Goal: Register for event/course

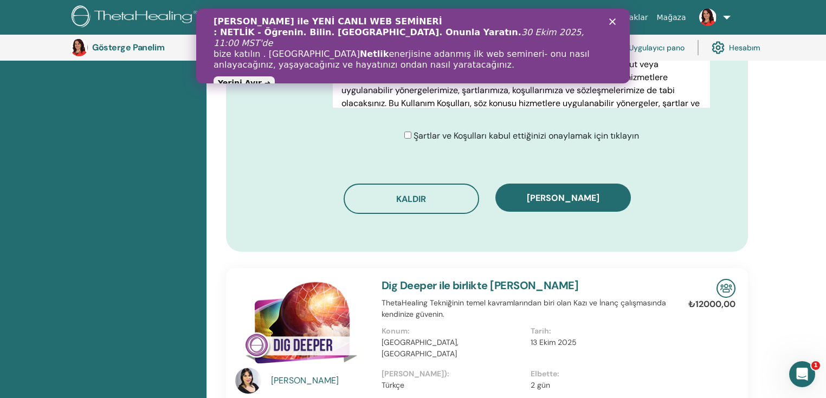
scroll to position [720, 0]
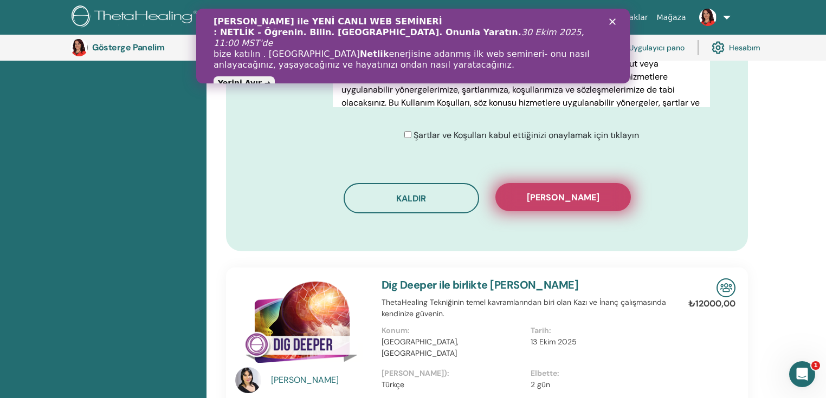
click at [573, 203] on font "Kaydı onayla" at bounding box center [563, 197] width 73 height 11
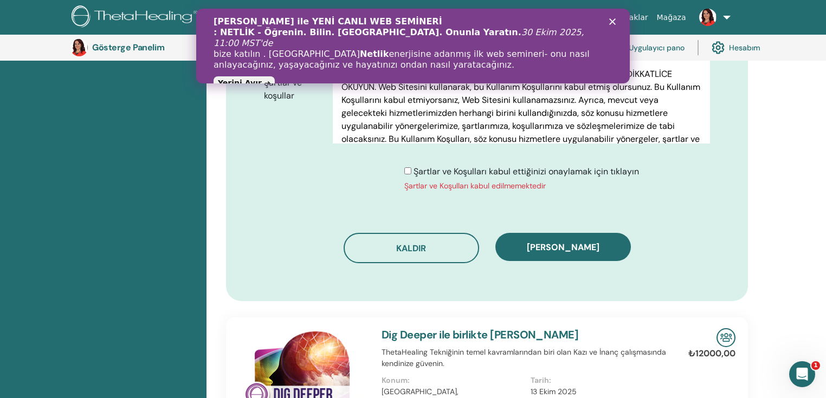
click at [546, 261] on button "Kaydı onayla" at bounding box center [562, 247] width 135 height 28
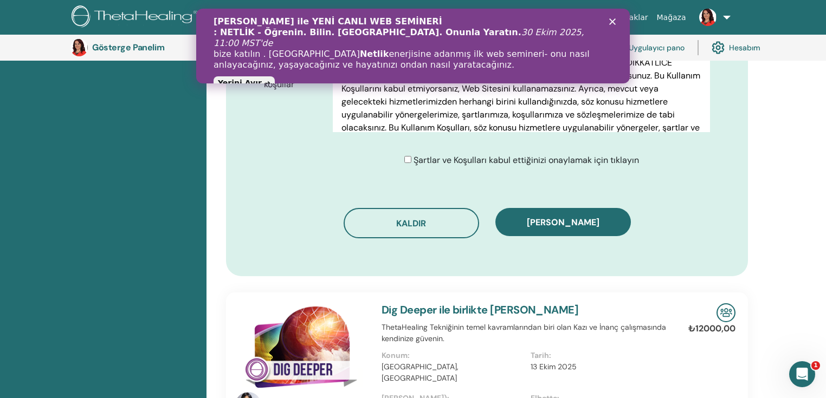
click at [599, 228] on font "Kaydı onayla" at bounding box center [563, 222] width 73 height 11
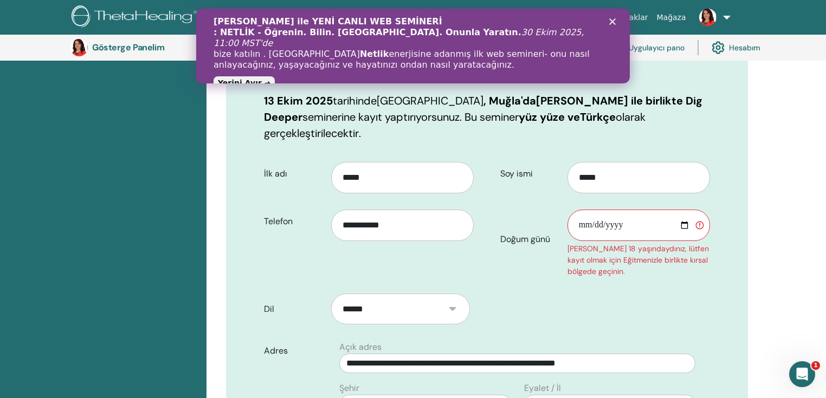
scroll to position [113, 0]
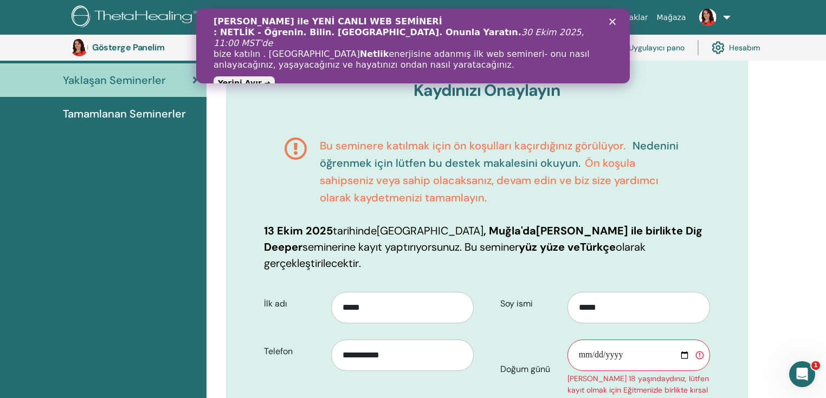
click at [467, 170] on font "Nedenini öğrenmek için lütfen bu destek makalesini okuyun." at bounding box center [499, 154] width 359 height 31
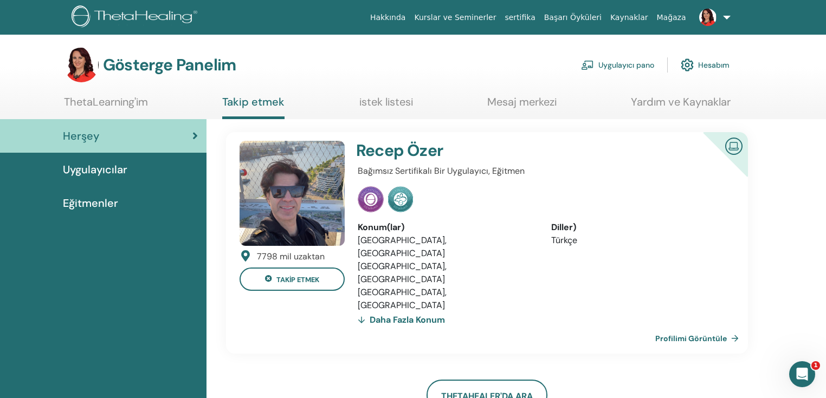
click at [717, 19] on link at bounding box center [713, 17] width 44 height 35
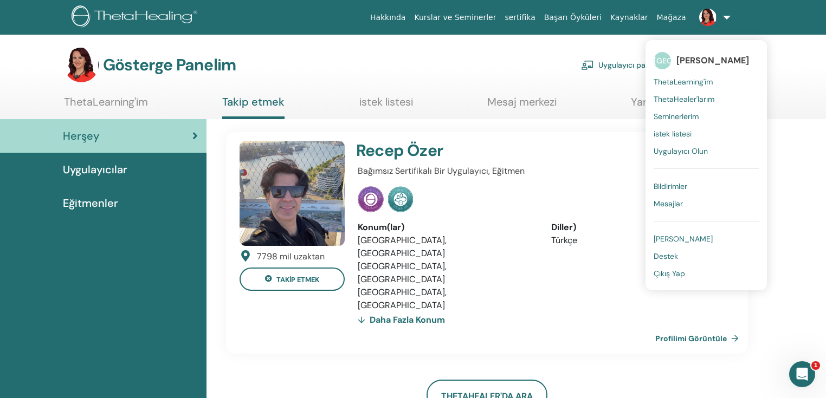
click at [685, 119] on font "Seminerlerim" at bounding box center [676, 117] width 45 height 10
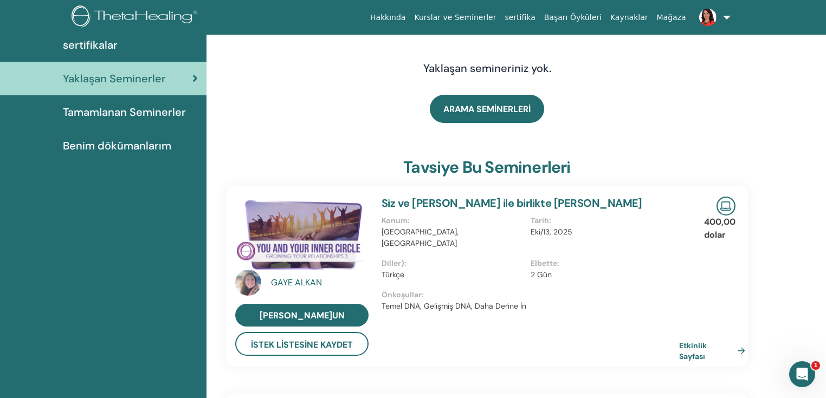
scroll to position [43, 0]
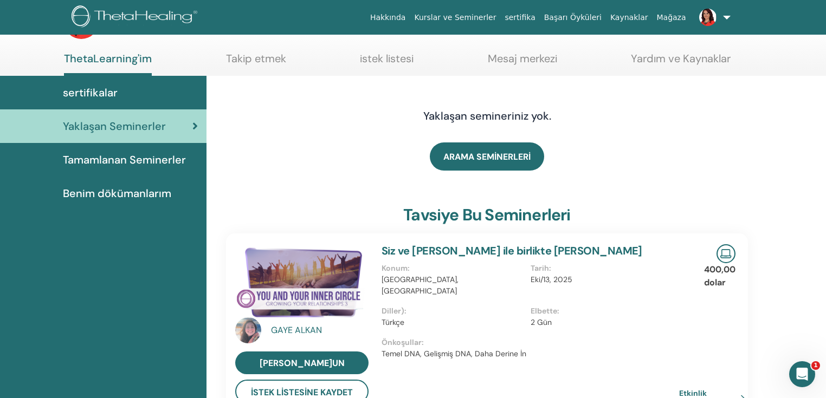
click at [146, 167] on font "Tamamlanan Seminerler" at bounding box center [124, 160] width 123 height 14
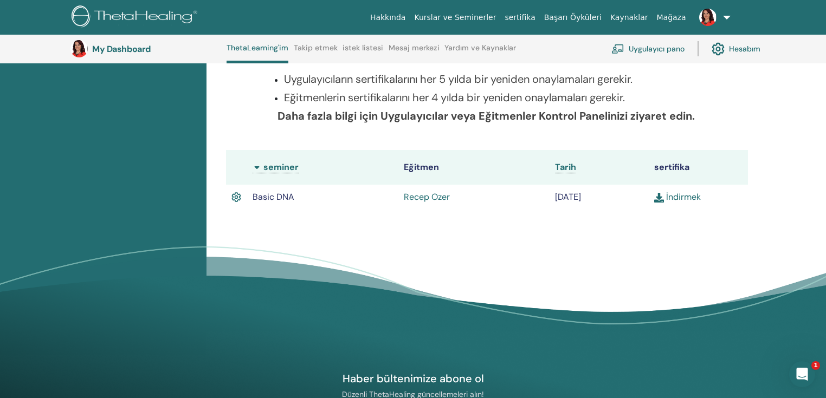
scroll to position [206, 0]
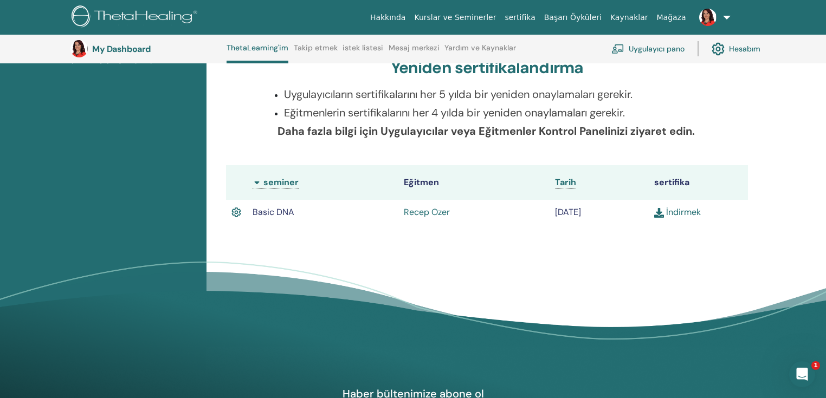
click at [718, 19] on link at bounding box center [713, 17] width 44 height 35
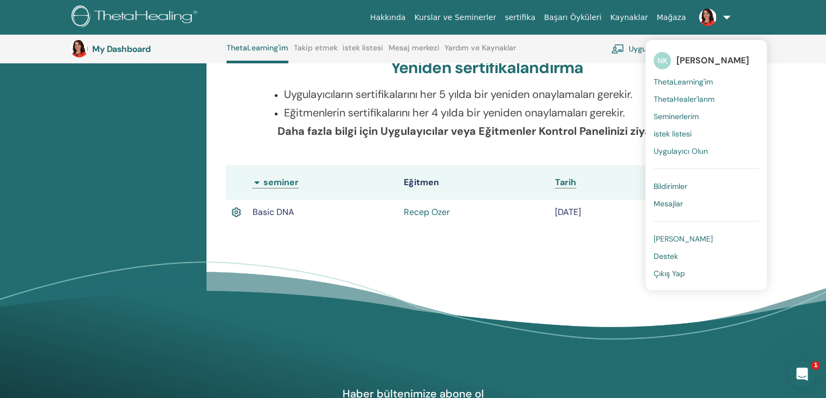
click at [680, 120] on span "Seminerlerim" at bounding box center [676, 117] width 45 height 10
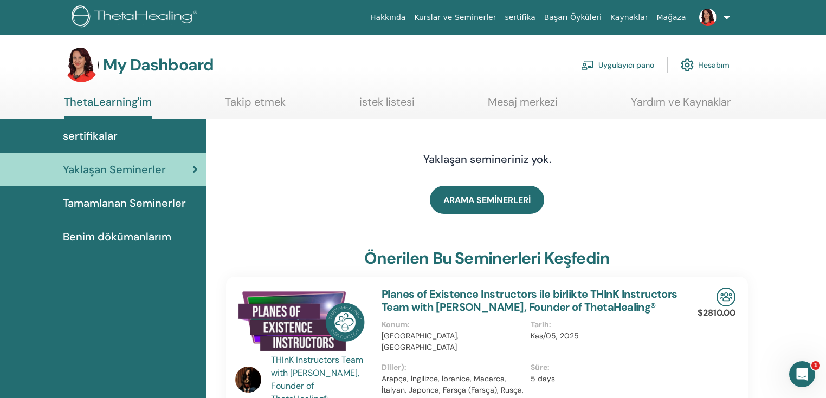
click at [130, 211] on span "Tamamlanan Seminerler" at bounding box center [124, 203] width 123 height 16
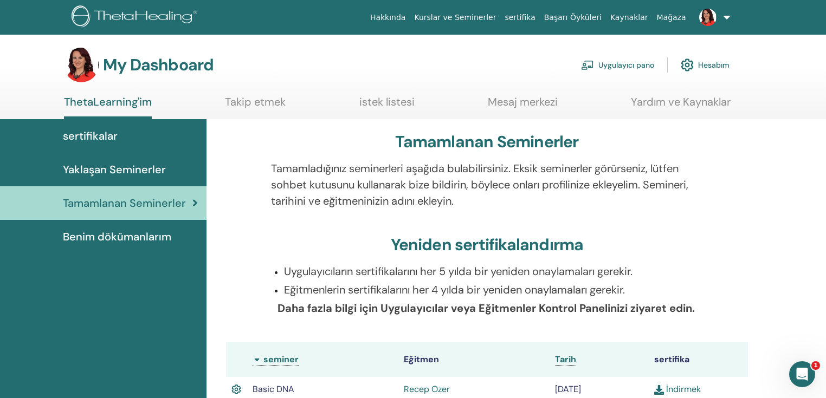
click at [146, 211] on span "Tamamlanan Seminerler" at bounding box center [124, 203] width 123 height 16
click at [118, 211] on span "Tamamlanan Seminerler" at bounding box center [124, 203] width 123 height 16
click at [104, 144] on span "sertifikalar" at bounding box center [90, 136] width 55 height 16
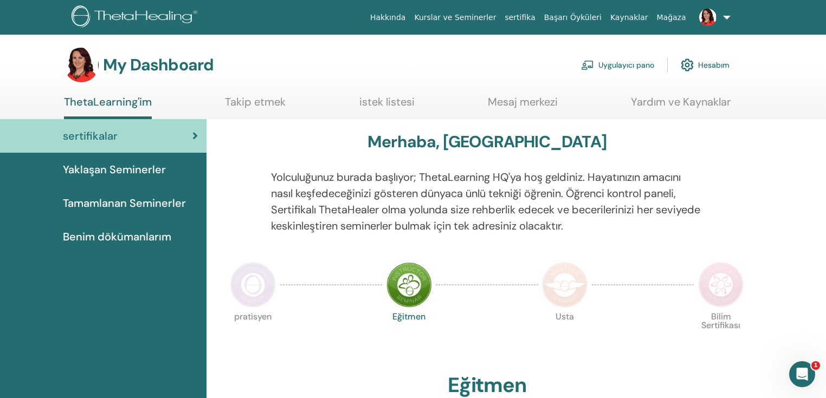
click at [118, 211] on span "Tamamlanan Seminerler" at bounding box center [124, 203] width 123 height 16
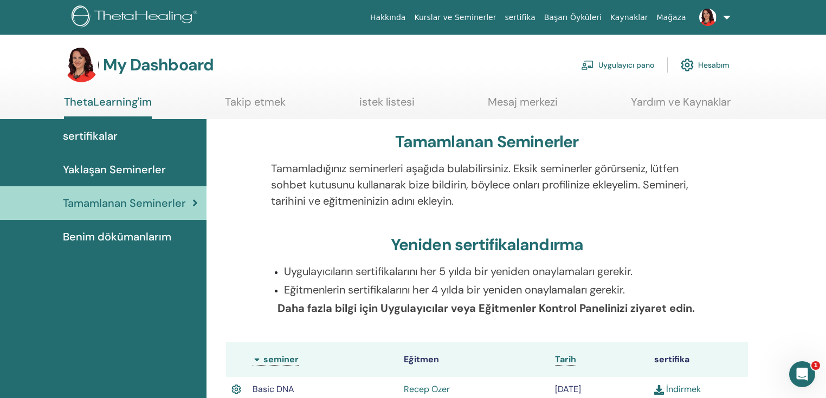
click at [366, 26] on link "Hakkında" at bounding box center [388, 18] width 44 height 20
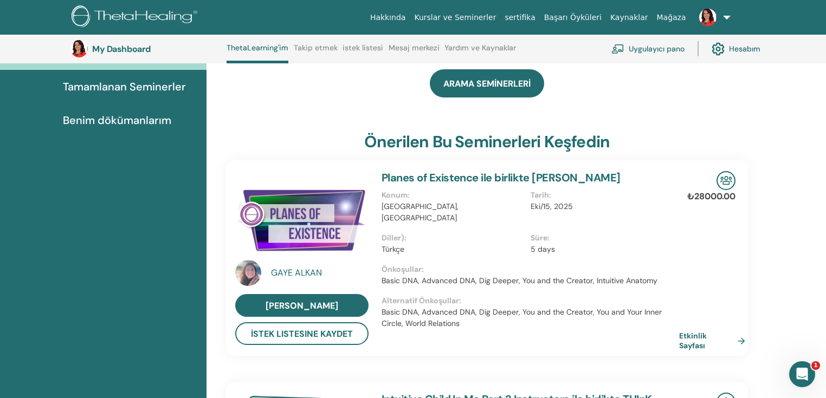
scroll to position [115, 0]
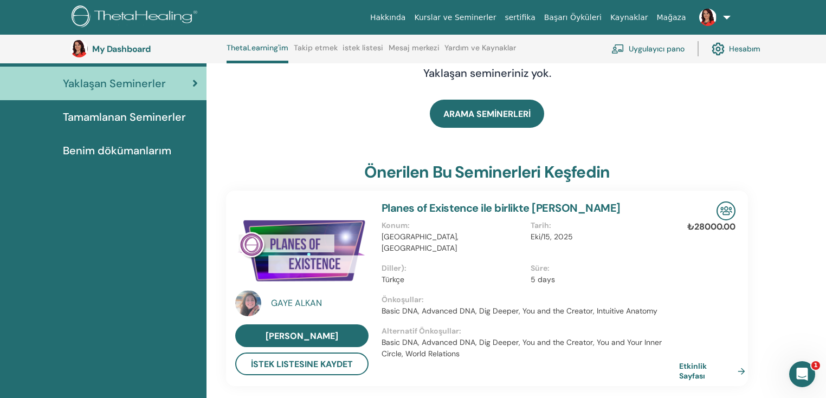
click at [145, 125] on span "Tamamlanan Seminerler" at bounding box center [124, 117] width 123 height 16
